Goal: Information Seeking & Learning: Find specific fact

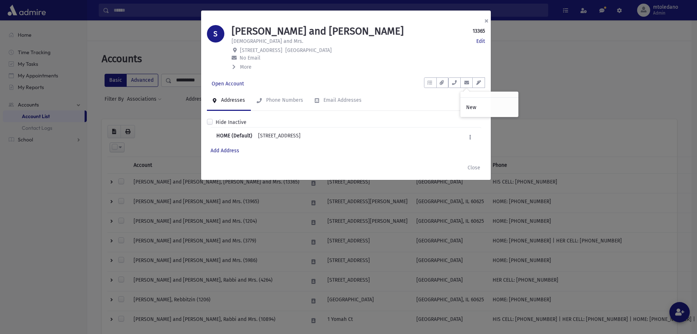
click at [488, 21] on button "×" at bounding box center [487, 21] width 16 height 20
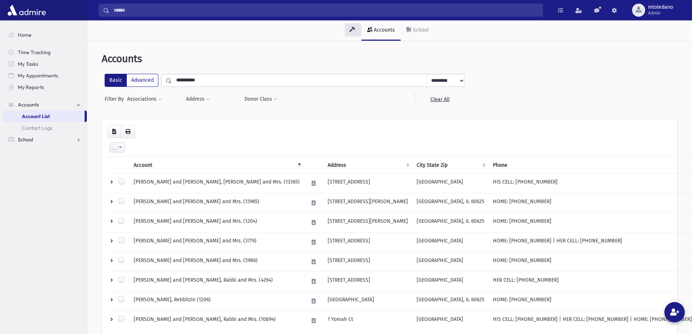
click at [26, 142] on span "School" at bounding box center [25, 139] width 15 height 7
click at [32, 129] on span "Students" at bounding box center [32, 128] width 20 height 7
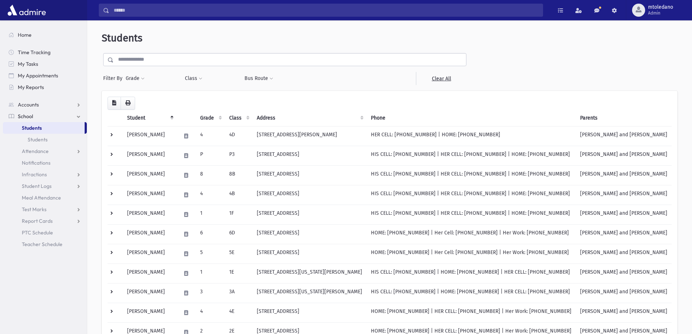
click at [195, 62] on input "text" at bounding box center [290, 59] width 352 height 13
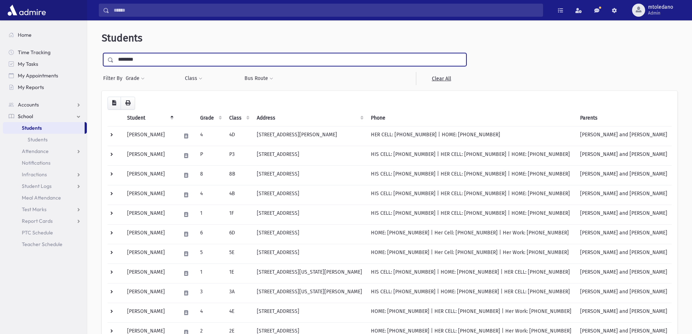
type input "********"
click at [102, 53] on input "submit" at bounding box center [112, 58] width 20 height 10
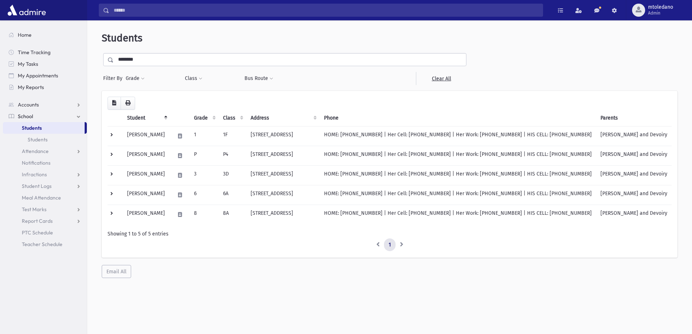
click at [355, 100] on div "Loading... Student Grade Class Address Phone Parents Email Hebrew First Hebrew …" at bounding box center [390, 174] width 564 height 155
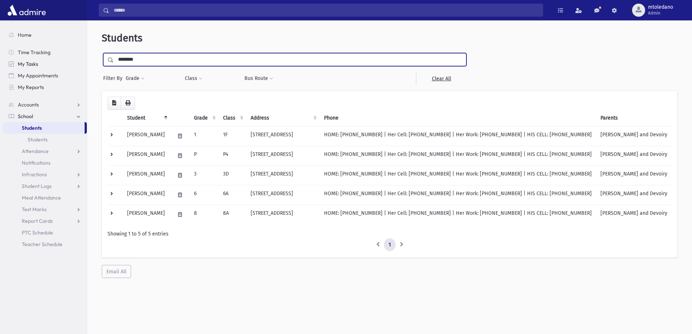
drag, startPoint x: 108, startPoint y: 58, endPoint x: 4, endPoint y: 60, distance: 104.6
click at [12, 58] on div "Search Results All Accounts" at bounding box center [346, 176] width 692 height 353
type input "*******"
click at [102, 53] on input "submit" at bounding box center [112, 58] width 20 height 10
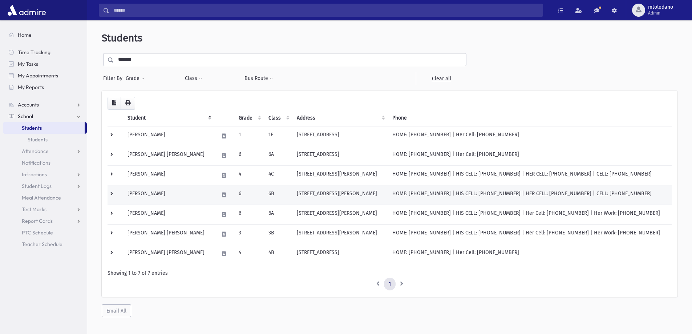
click at [152, 192] on td "[PERSON_NAME]" at bounding box center [168, 195] width 91 height 20
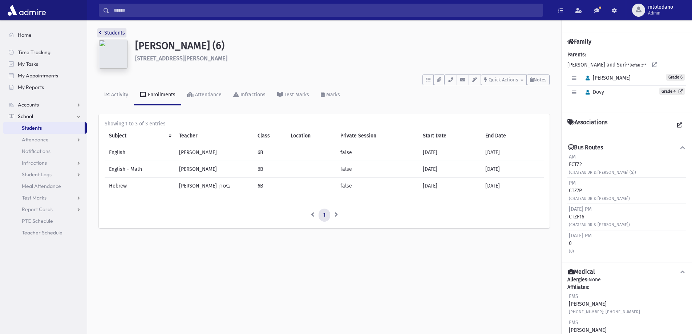
click at [108, 31] on link "Students" at bounding box center [112, 33] width 26 height 6
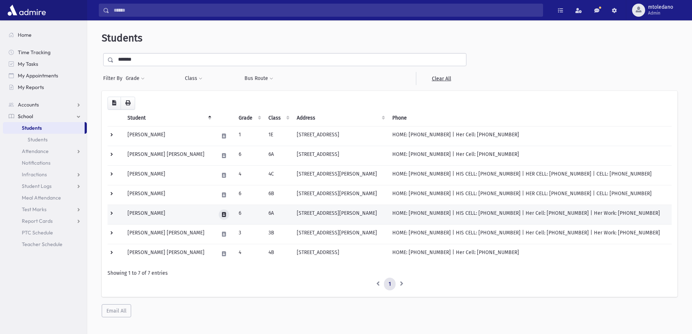
click at [226, 213] on icon at bounding box center [224, 214] width 4 height 5
click at [208, 213] on td "[PERSON_NAME]" at bounding box center [168, 215] width 91 height 20
